Goal: Information Seeking & Learning: Learn about a topic

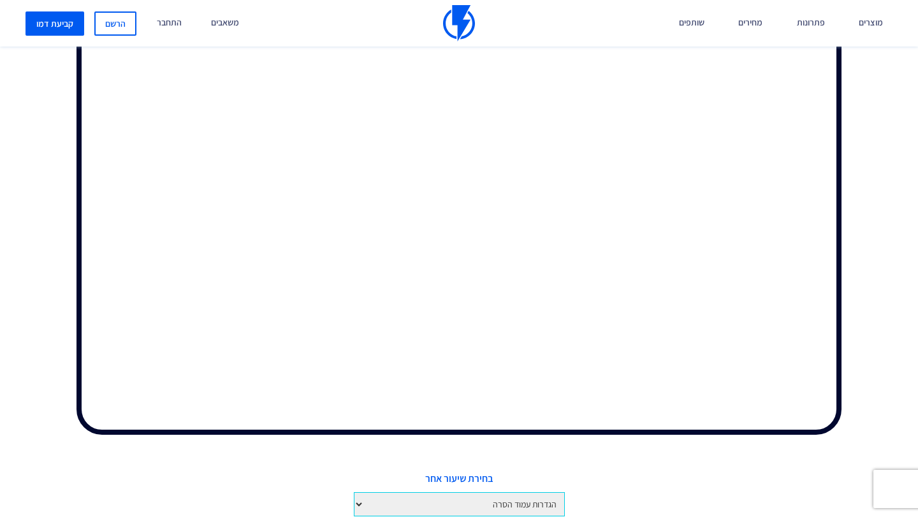
scroll to position [455, 0]
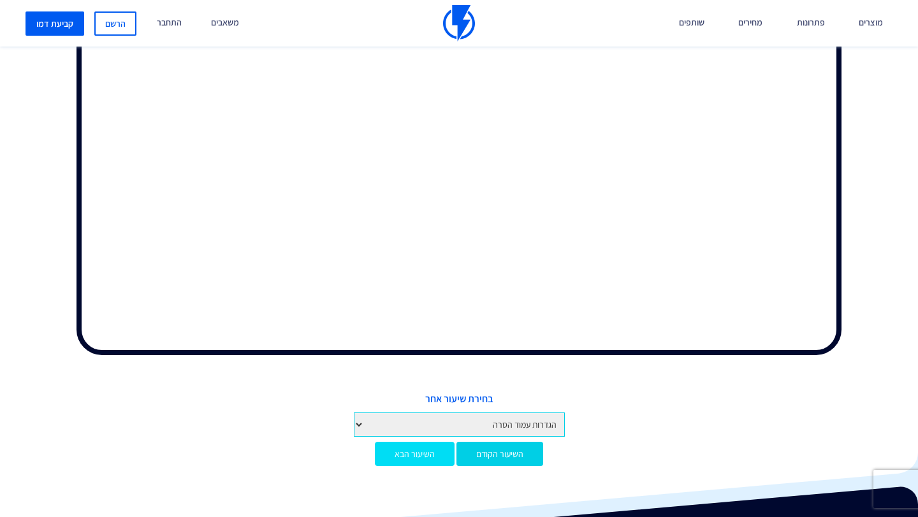
click at [392, 455] on link "השיעור הבא" at bounding box center [415, 454] width 80 height 24
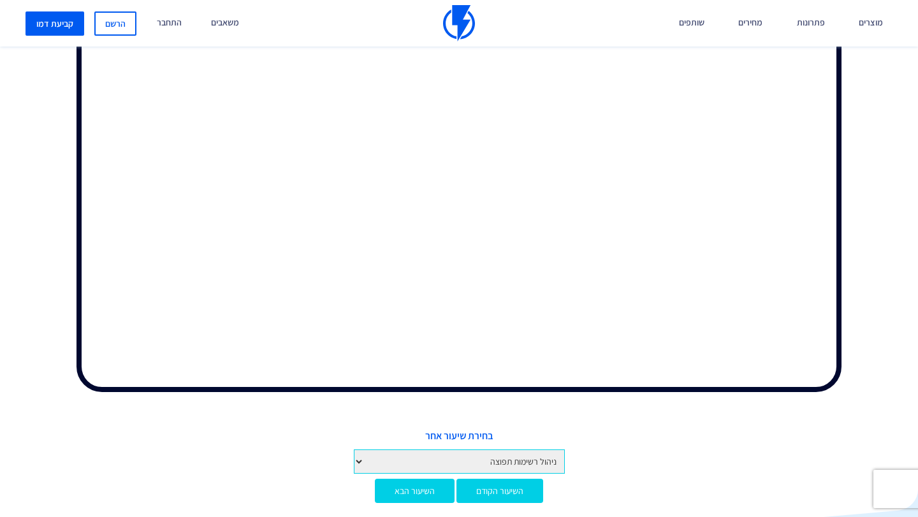
scroll to position [422, 0]
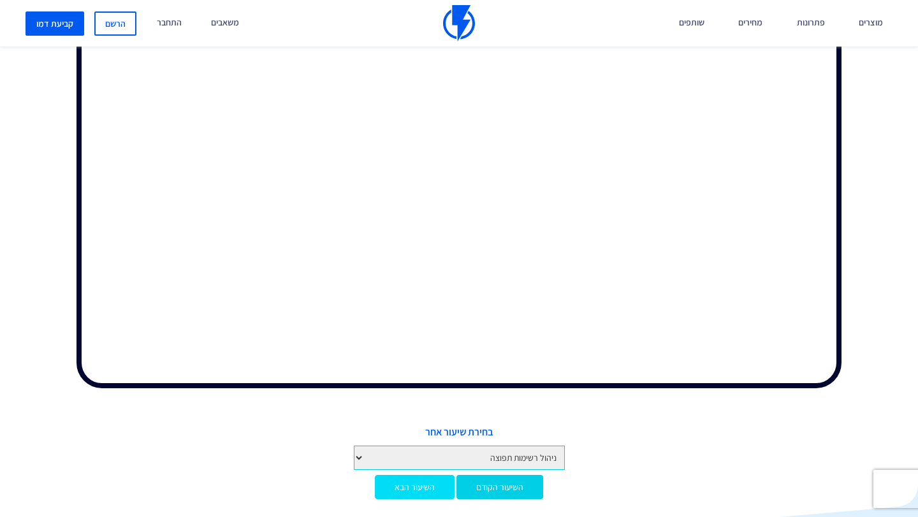
click at [418, 483] on link "השיעור הבא" at bounding box center [415, 487] width 80 height 24
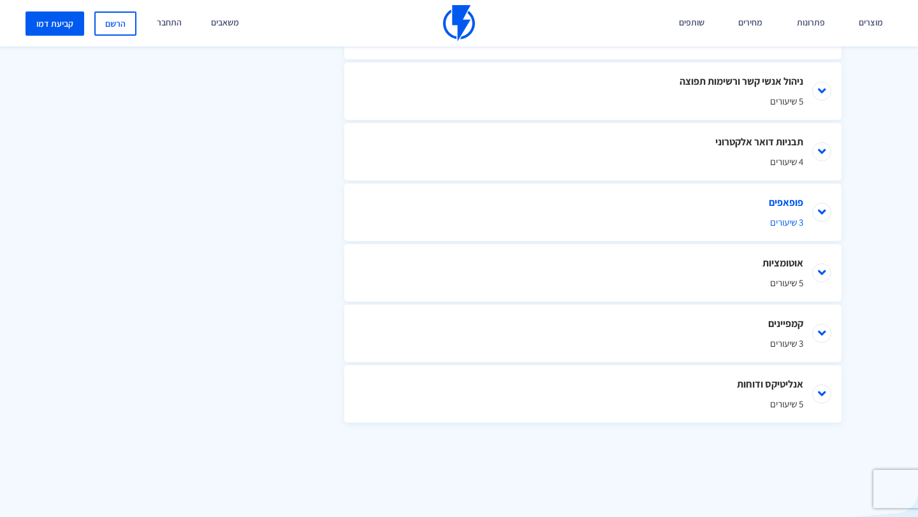
scroll to position [813, 0]
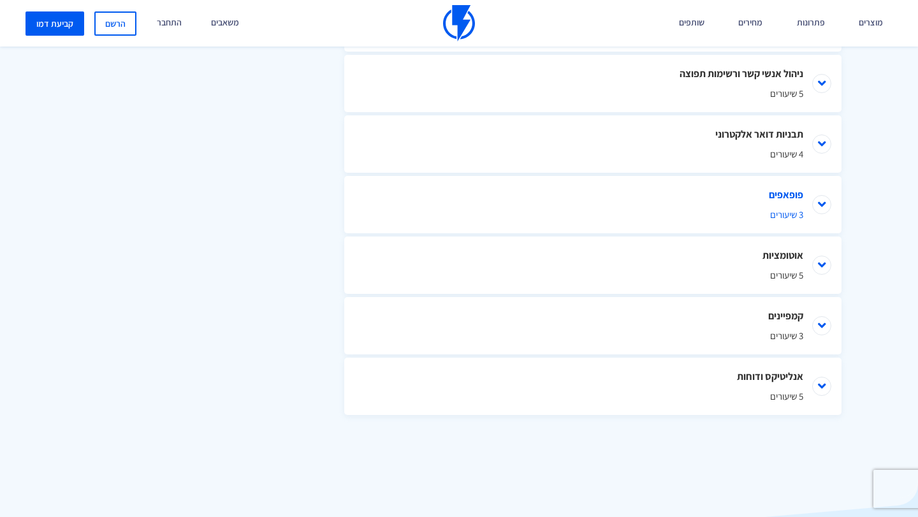
click at [819, 209] on li "פופאפים 3 שיעורים" at bounding box center [592, 204] width 497 height 57
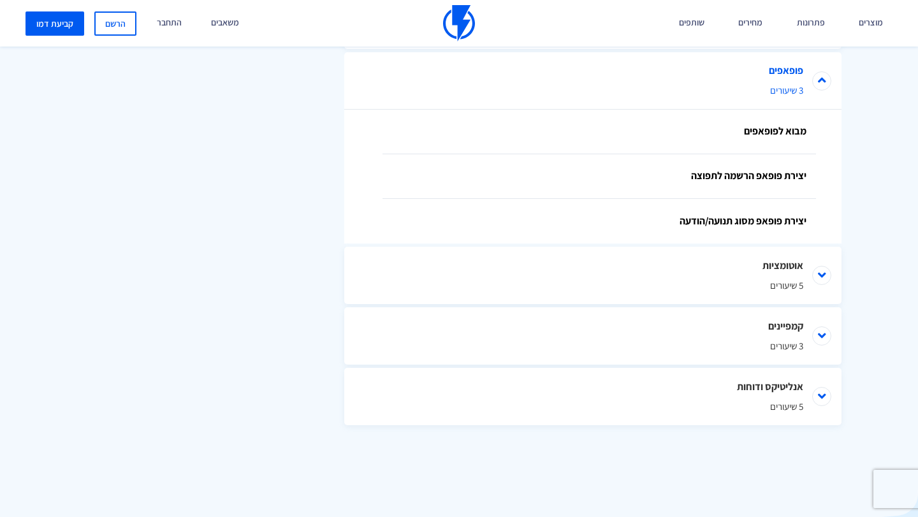
scroll to position [947, 0]
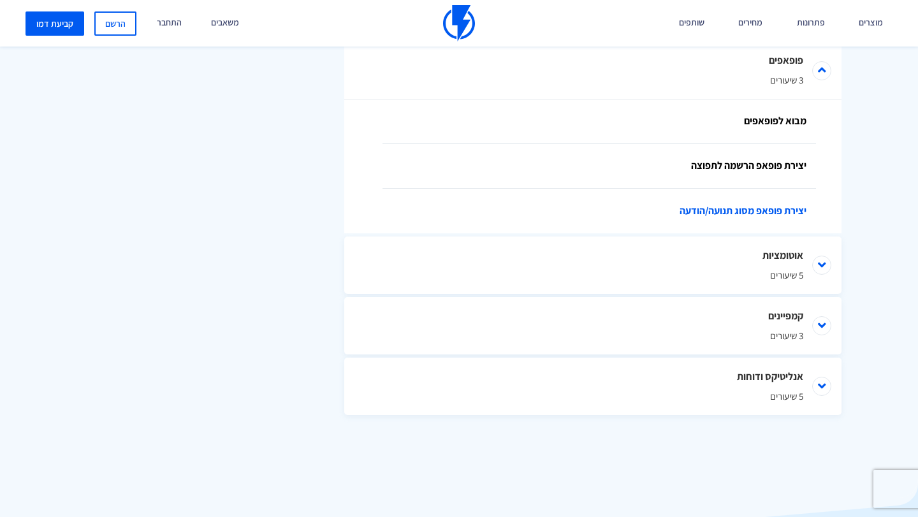
click at [780, 210] on link "יצירת פופאפ מסוג תנועה/הודעה" at bounding box center [600, 211] width 434 height 45
